Goal: Task Accomplishment & Management: Use online tool/utility

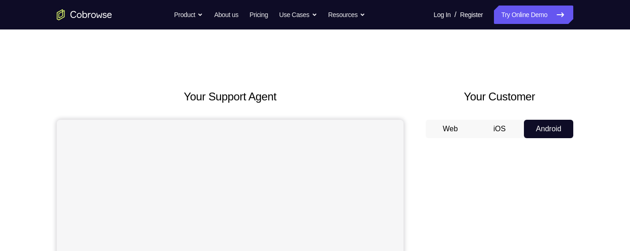
scroll to position [59, 0]
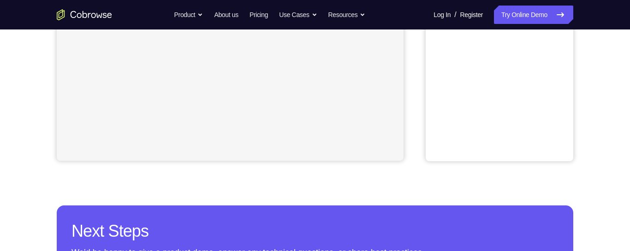
click at [604, 208] on div "Your Support Agent Your Customer Web iOS Android Next Steps We’d be happy to gi…" at bounding box center [315, 66] width 590 height 608
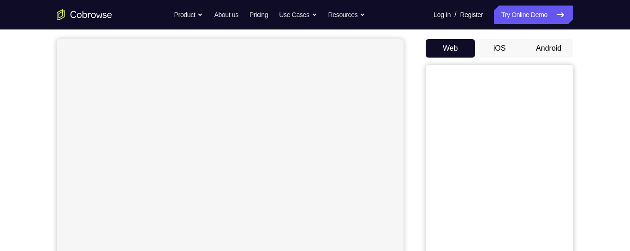
scroll to position [78, 0]
click at [558, 48] on button "Android" at bounding box center [548, 51] width 49 height 18
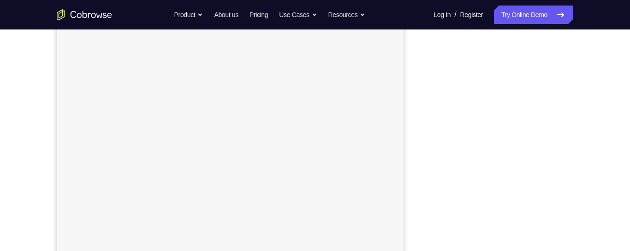
scroll to position [150, 0]
click at [449, 29] on nav "Go back Powerful, Flexible and Trustworthy. Avoid all extra friction for both A…" at bounding box center [315, 14] width 630 height 29
click at [571, 236] on div at bounding box center [498, 116] width 147 height 283
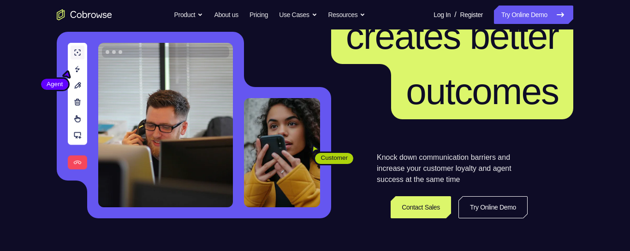
scroll to position [118, 0]
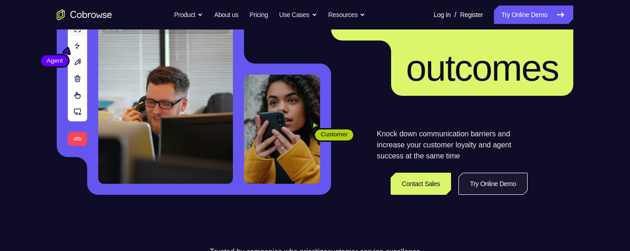
click at [500, 185] on link "Try Online Demo" at bounding box center [492, 184] width 69 height 22
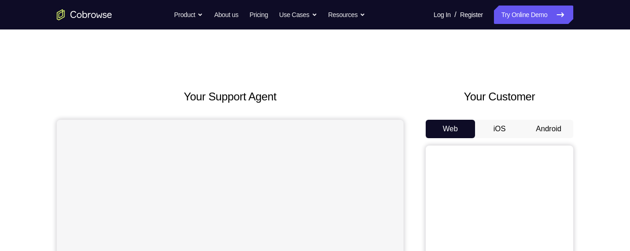
click at [550, 131] on button "Android" at bounding box center [548, 129] width 49 height 18
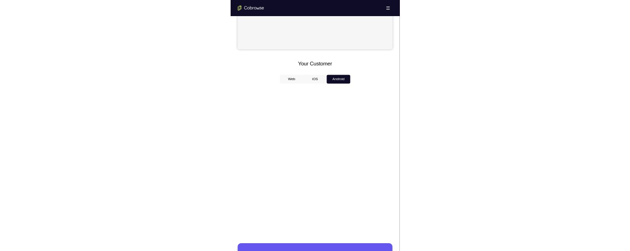
scroll to position [331, 0]
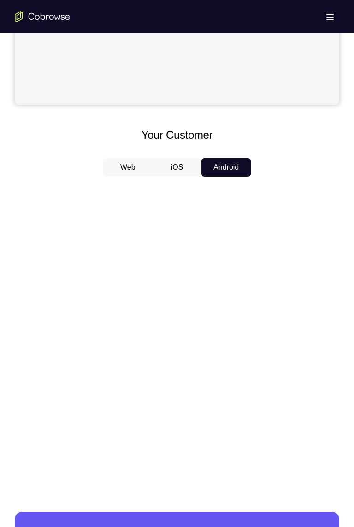
click at [260, 251] on div at bounding box center [177, 325] width 324 height 283
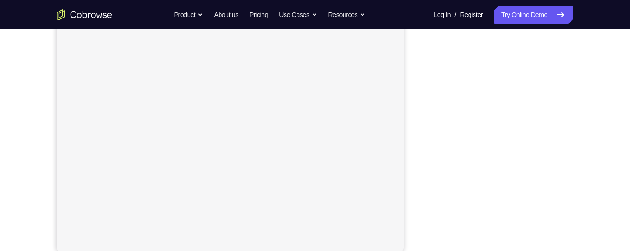
scroll to position [174, 0]
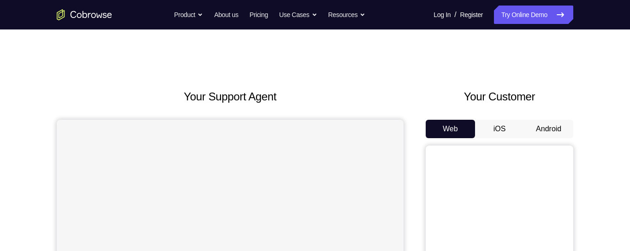
click at [555, 132] on button "Android" at bounding box center [548, 129] width 49 height 18
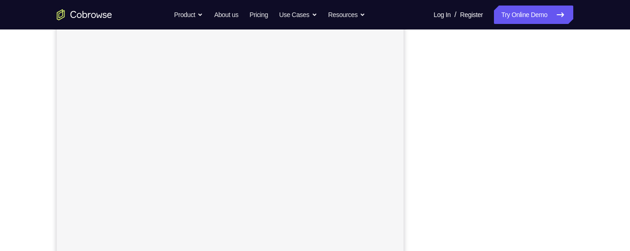
scroll to position [145, 0]
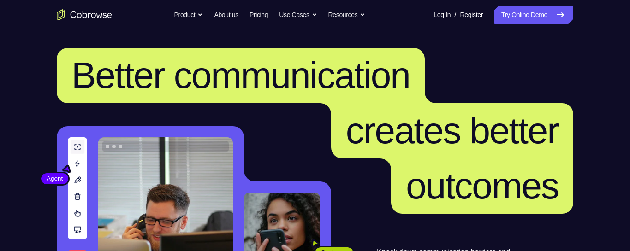
click at [518, 134] on span "creates better" at bounding box center [452, 130] width 212 height 41
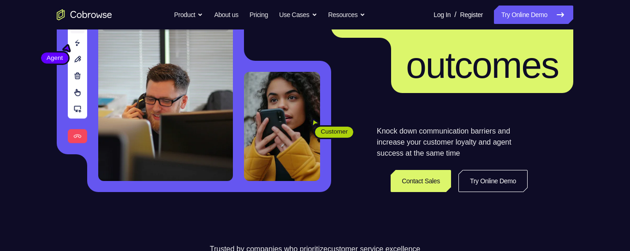
scroll to position [135, 0]
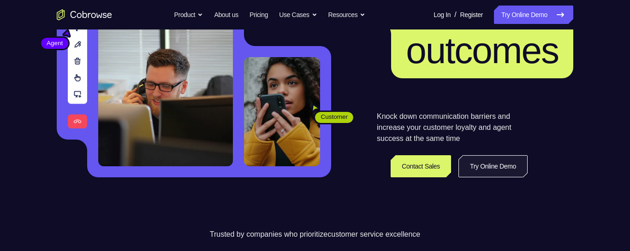
click at [501, 168] on link "Try Online Demo" at bounding box center [492, 166] width 69 height 22
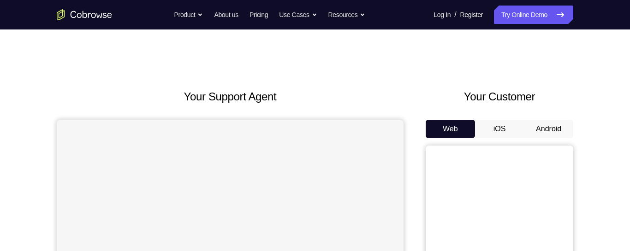
click at [554, 124] on button "Android" at bounding box center [548, 129] width 49 height 18
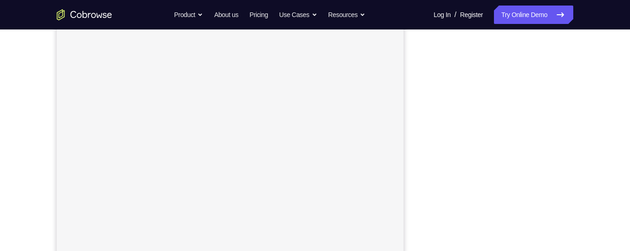
scroll to position [129, 0]
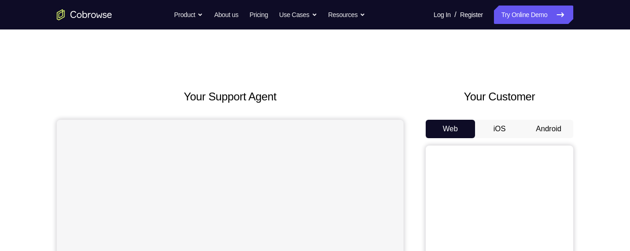
click at [553, 133] on button "Android" at bounding box center [548, 129] width 49 height 18
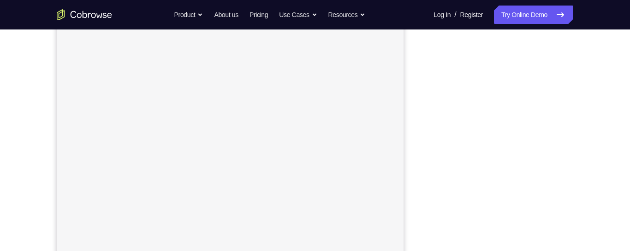
scroll to position [151, 0]
